Goal: Use online tool/utility: Utilize a website feature to perform a specific function

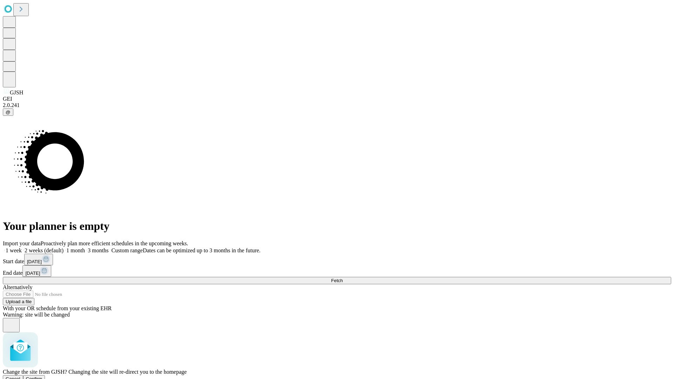
click at [42, 376] on span "Confirm" at bounding box center [34, 378] width 16 height 5
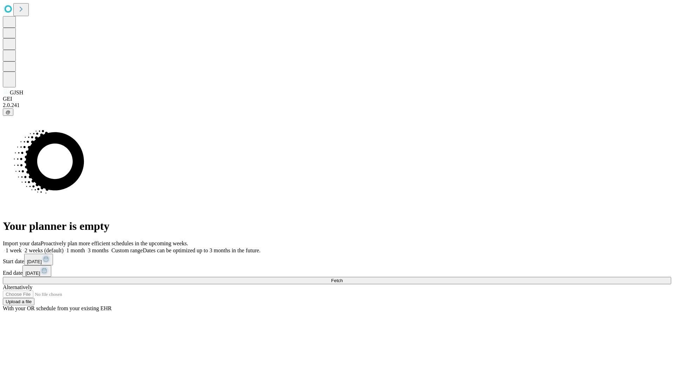
click at [22, 247] on label "1 week" at bounding box center [12, 250] width 19 height 6
click at [343, 278] on span "Fetch" at bounding box center [337, 280] width 12 height 5
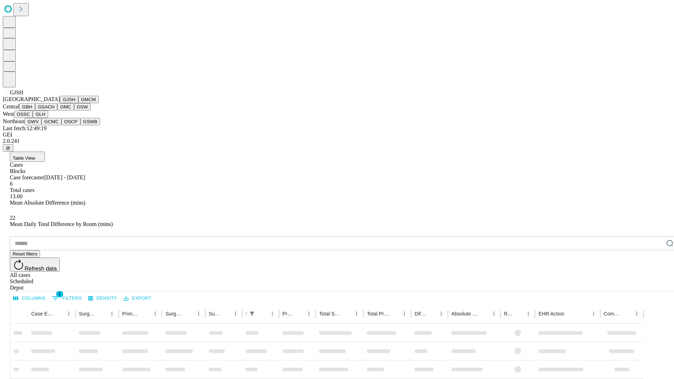
click at [78, 103] on button "GMCM" at bounding box center [88, 99] width 20 height 7
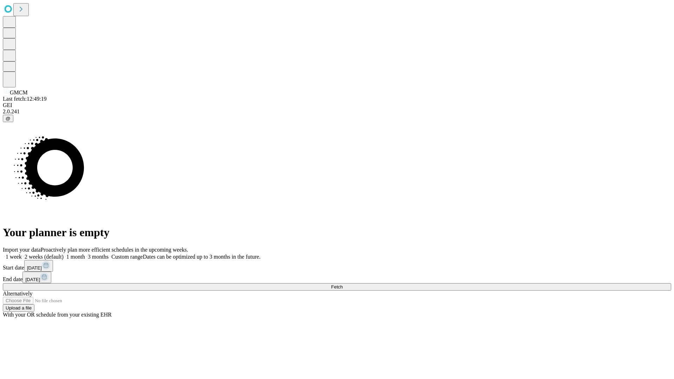
click at [22, 254] on label "1 week" at bounding box center [12, 257] width 19 height 6
click at [343, 284] on span "Fetch" at bounding box center [337, 286] width 12 height 5
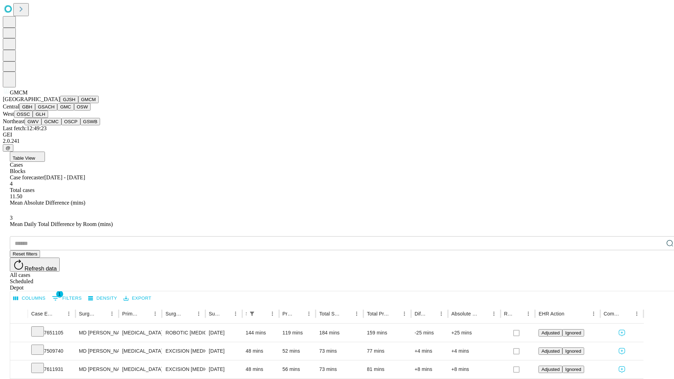
click at [35, 111] on button "GBH" at bounding box center [27, 106] width 16 height 7
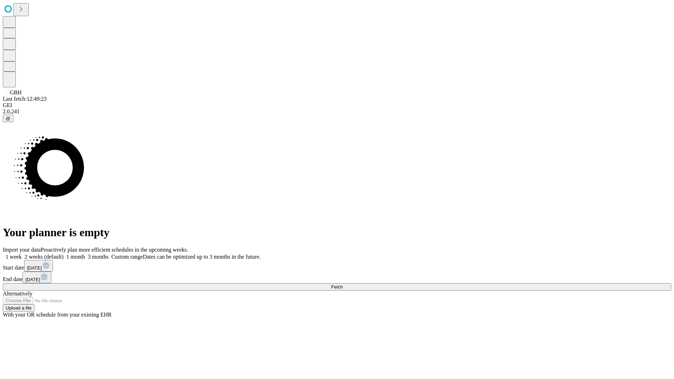
click at [343, 284] on span "Fetch" at bounding box center [337, 286] width 12 height 5
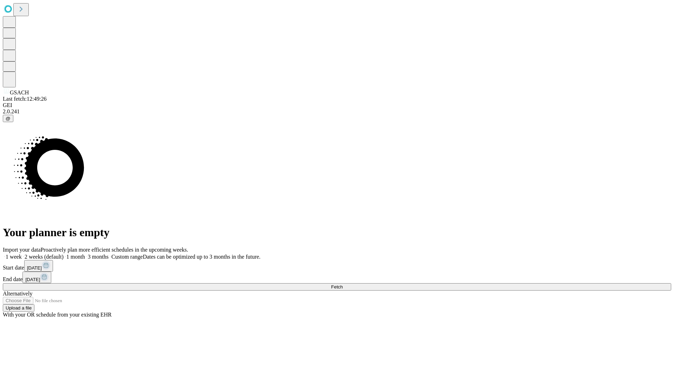
click at [22, 254] on label "1 week" at bounding box center [12, 257] width 19 height 6
click at [343, 284] on span "Fetch" at bounding box center [337, 286] width 12 height 5
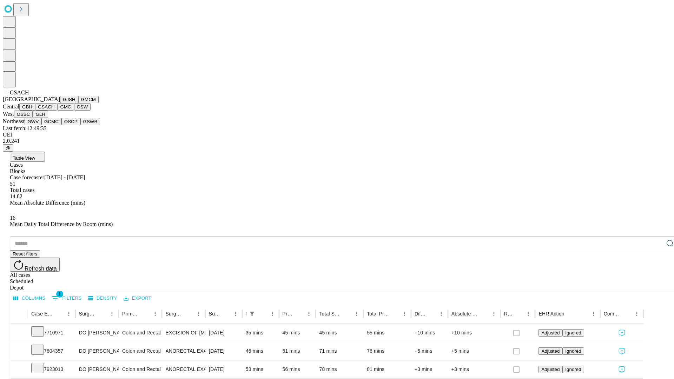
click at [57, 111] on button "GMC" at bounding box center [65, 106] width 16 height 7
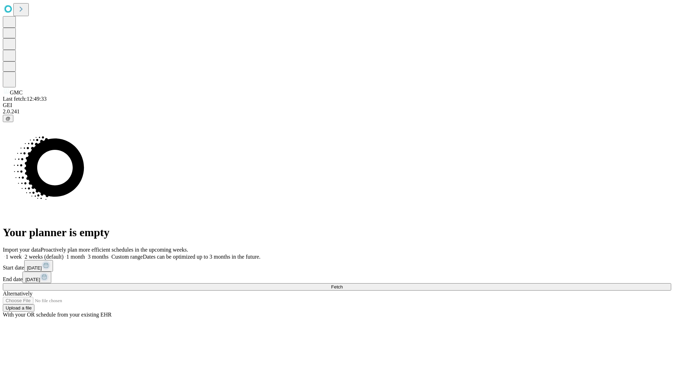
click at [22, 254] on label "1 week" at bounding box center [12, 257] width 19 height 6
click at [343, 284] on span "Fetch" at bounding box center [337, 286] width 12 height 5
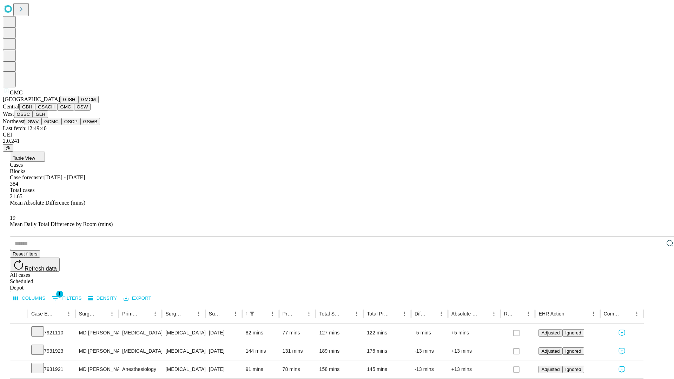
click at [74, 111] on button "OSW" at bounding box center [82, 106] width 17 height 7
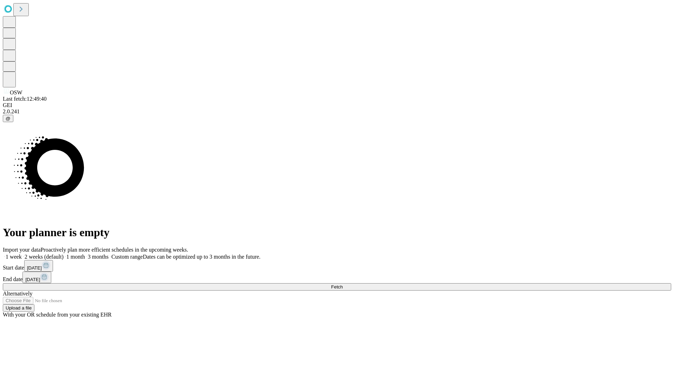
click at [22, 254] on label "1 week" at bounding box center [12, 257] width 19 height 6
click at [343, 284] on span "Fetch" at bounding box center [337, 286] width 12 height 5
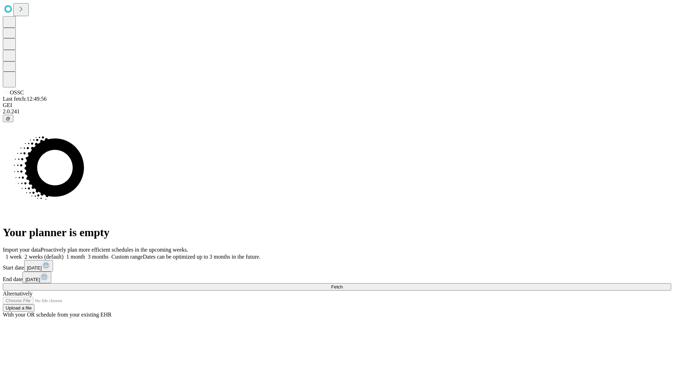
click at [22, 254] on label "1 week" at bounding box center [12, 257] width 19 height 6
click at [343, 284] on span "Fetch" at bounding box center [337, 286] width 12 height 5
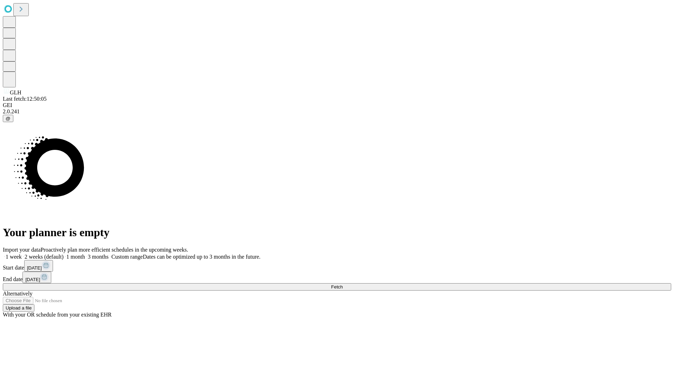
click at [22, 254] on label "1 week" at bounding box center [12, 257] width 19 height 6
click at [343, 284] on span "Fetch" at bounding box center [337, 286] width 12 height 5
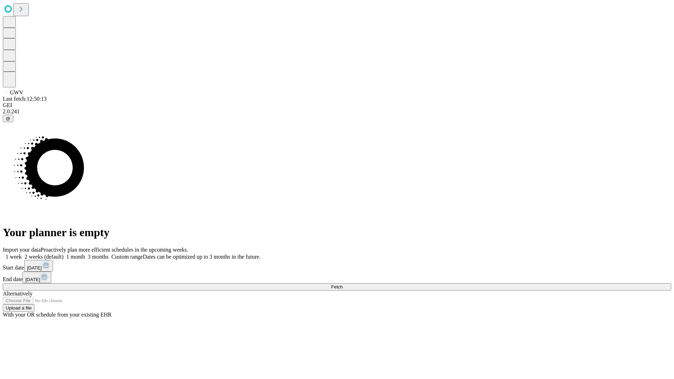
click at [22, 254] on label "1 week" at bounding box center [12, 257] width 19 height 6
click at [343, 284] on span "Fetch" at bounding box center [337, 286] width 12 height 5
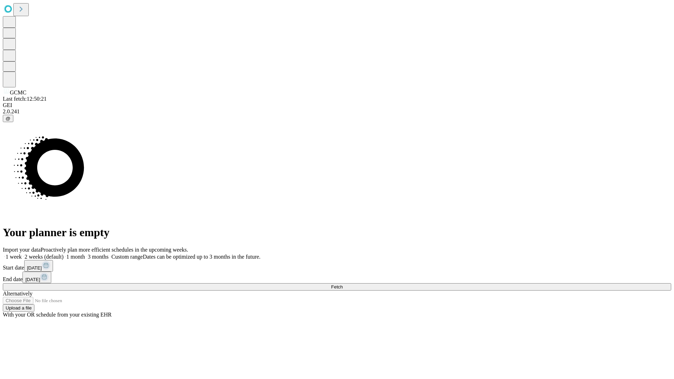
click at [22, 254] on label "1 week" at bounding box center [12, 257] width 19 height 6
click at [343, 284] on span "Fetch" at bounding box center [337, 286] width 12 height 5
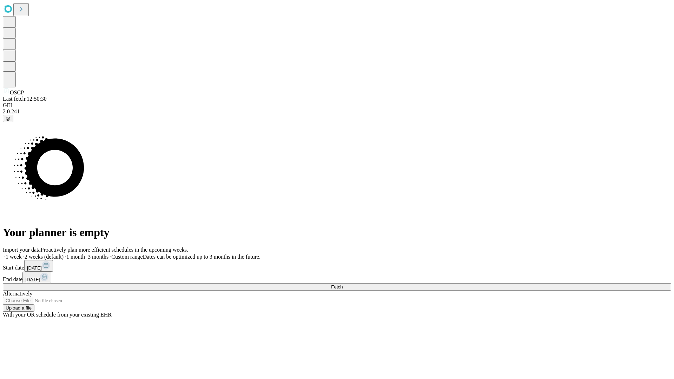
click at [343, 284] on span "Fetch" at bounding box center [337, 286] width 12 height 5
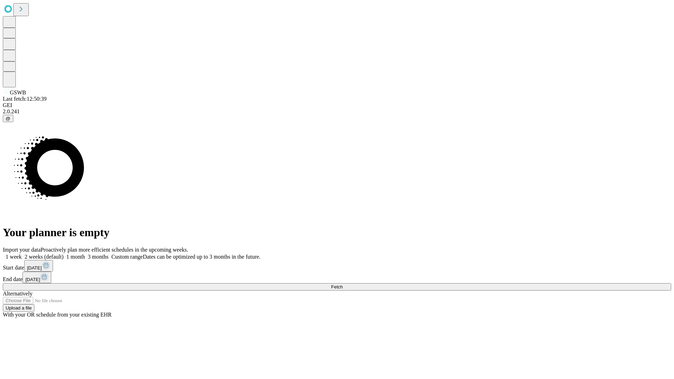
click at [22, 254] on label "1 week" at bounding box center [12, 257] width 19 height 6
click at [343, 284] on span "Fetch" at bounding box center [337, 286] width 12 height 5
